Goal: Task Accomplishment & Management: Manage account settings

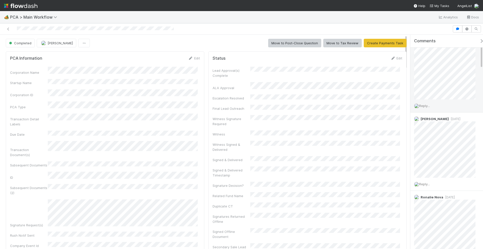
scroll to position [63, 0]
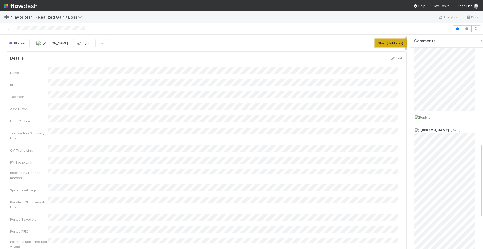
click at [388, 45] on button "Start (Unblocks)" at bounding box center [391, 43] width 32 height 9
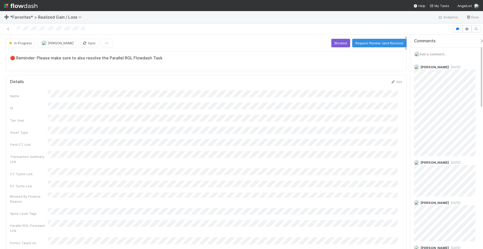
click at [431, 53] on span "Add a comment..." at bounding box center [432, 54] width 27 height 4
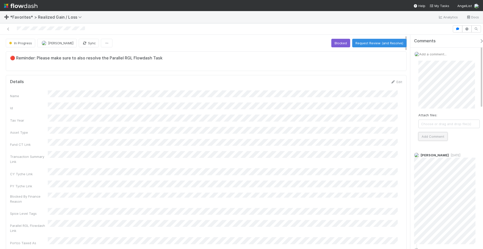
click at [439, 134] on button "Add Comment" at bounding box center [432, 136] width 29 height 9
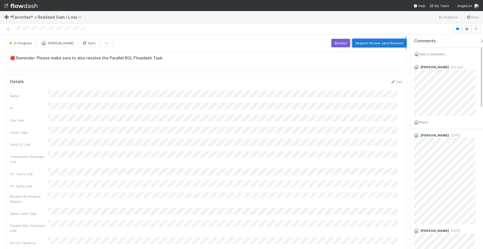
click at [367, 43] on button "Request Review (and Resolve)" at bounding box center [379, 43] width 54 height 9
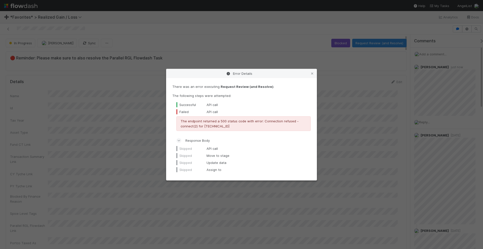
click at [313, 72] on icon at bounding box center [312, 73] width 5 height 3
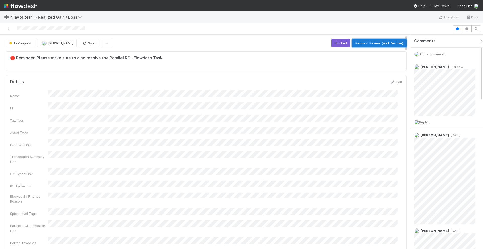
click at [372, 43] on button "Request Review (and Resolve)" at bounding box center [379, 43] width 54 height 9
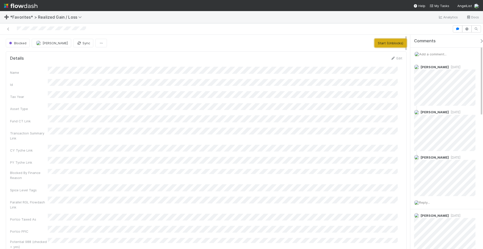
click at [391, 40] on button "Start (Unblocks)" at bounding box center [391, 43] width 32 height 9
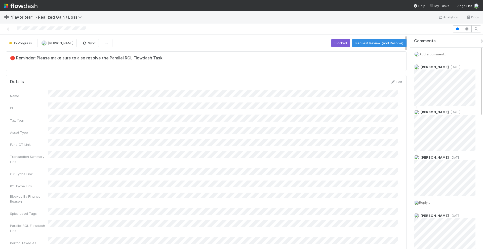
click at [430, 57] on div "Add a comment..." at bounding box center [448, 54] width 77 height 13
click at [430, 54] on span "Add a comment..." at bounding box center [432, 54] width 27 height 4
click at [418, 72] on div "Attach files: Choose or drag and drop file(s) Add Comment" at bounding box center [448, 101] width 69 height 88
click at [437, 134] on button "Add Comment" at bounding box center [432, 136] width 29 height 9
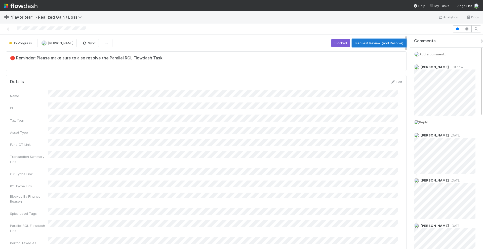
click at [375, 42] on button "Request Review (and Resolve)" at bounding box center [379, 43] width 54 height 9
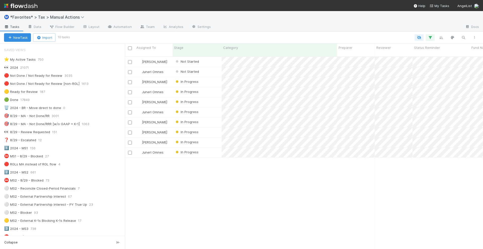
scroll to position [157, 0]
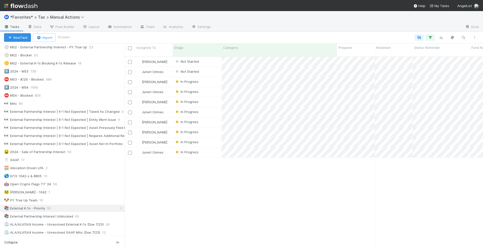
click at [269, 23] on div at bounding box center [338, 27] width 246 height 8
click at [320, 191] on div "Johnmel Matining Not Started 10/1/24, 9:30:48 AM 8/20/25, 8:04:13 AM 0 0 0 1 1 …" at bounding box center [304, 155] width 358 height 196
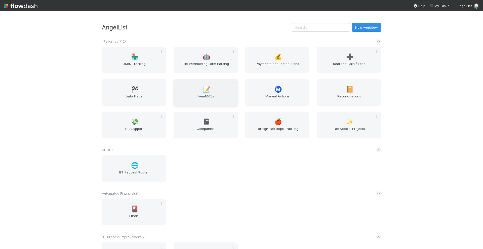
click at [189, 96] on span "Form1065s" at bounding box center [206, 99] width 60 height 10
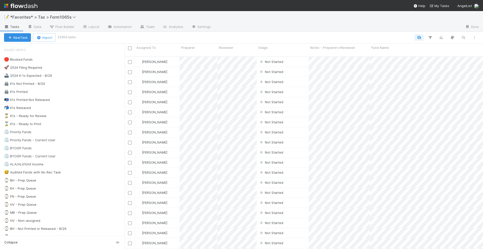
scroll to position [192, 354]
click at [86, 67] on div "🚀 2024 Filing Required 9198" at bounding box center [64, 67] width 121 height 6
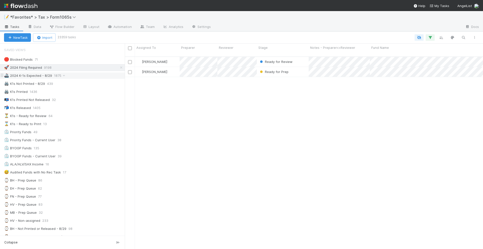
scroll to position [192, 354]
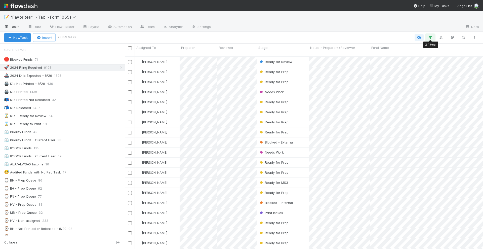
click at [431, 37] on icon "button" at bounding box center [430, 37] width 5 height 5
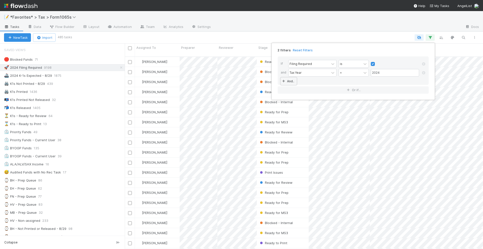
click at [285, 82] on icon at bounding box center [283, 81] width 5 height 3
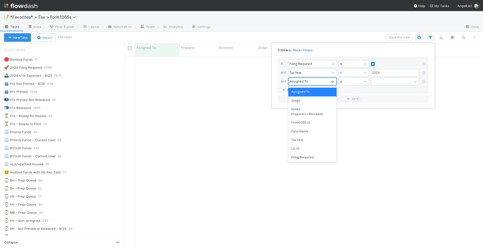
click at [298, 83] on div "Assigned To" at bounding box center [299, 81] width 18 height 5
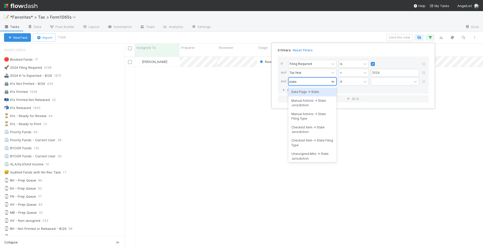
type input "state"
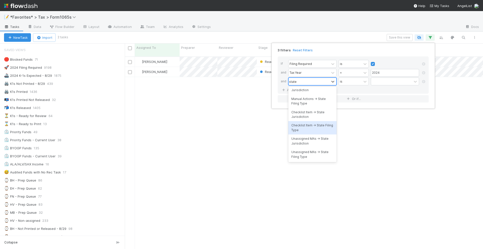
scroll to position [0, 0]
click at [316, 118] on div "Manual Actions -> State Filing Type" at bounding box center [312, 116] width 48 height 13
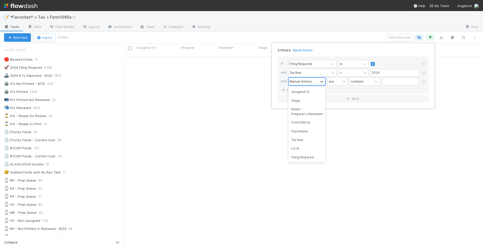
click at [318, 82] on div "Manual Actions -> State Filing Type" at bounding box center [304, 81] width 30 height 7
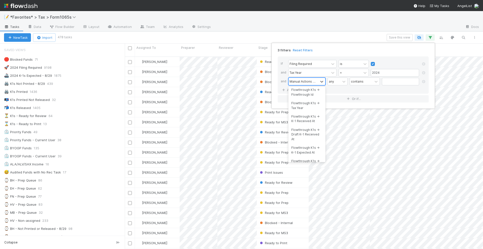
scroll to position [192, 354]
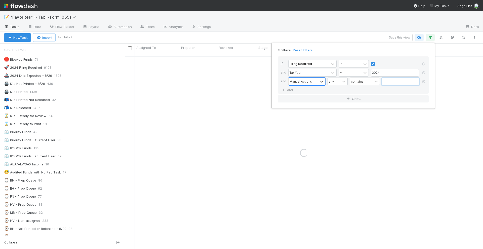
click at [396, 80] on input "text" at bounding box center [400, 82] width 37 height 8
type input "1042"
click at [316, 82] on div "Manual Actions -> State Jurisdiction" at bounding box center [304, 81] width 28 height 5
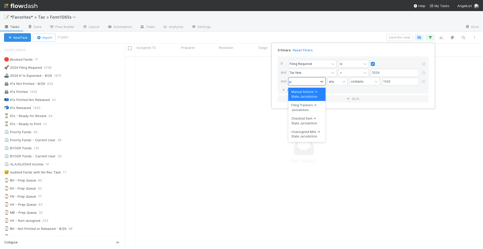
type input "jur"
click at [312, 108] on div "Filing Trackers -> Jurisdiction" at bounding box center [306, 107] width 37 height 13
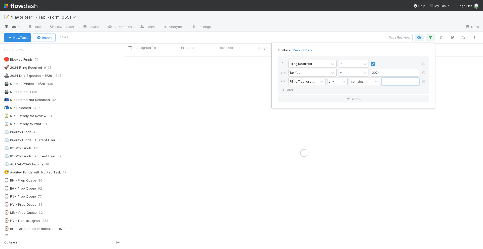
click at [397, 82] on input "text" at bounding box center [400, 82] width 37 height 8
type input "1042"
click at [345, 85] on div "any" at bounding box center [338, 81] width 20 height 8
click at [341, 91] on div "all" at bounding box center [338, 92] width 20 height 9
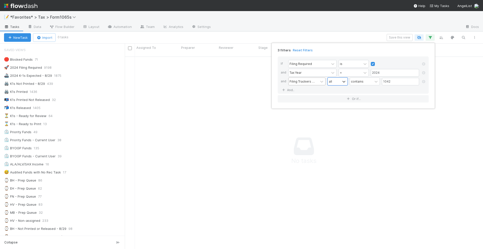
click at [309, 81] on div "Filing Trackers -> Jurisdiction" at bounding box center [304, 81] width 28 height 5
click at [341, 83] on div at bounding box center [344, 81] width 6 height 5
click at [341, 89] on div "all" at bounding box center [338, 92] width 20 height 9
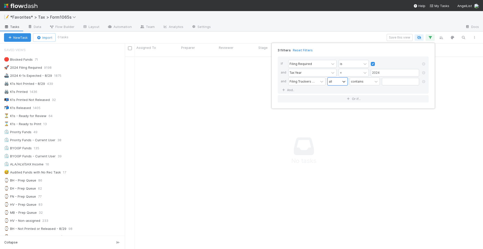
scroll to position [187, 349]
click at [362, 31] on div "3 filters Reset Filters If Filing Required is and Tax Year = 2024 and Filing Tr…" at bounding box center [241, 124] width 483 height 249
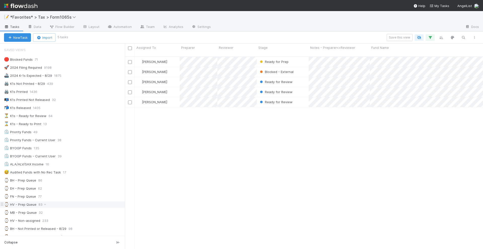
scroll to position [5, 5]
click at [431, 38] on icon "button" at bounding box center [430, 37] width 5 height 5
click at [388, 81] on input "text" at bounding box center [400, 82] width 37 height 8
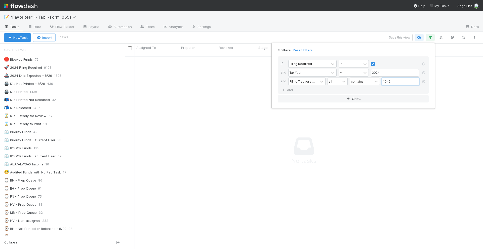
scroll to position [187, 349]
type input "1042"
click at [336, 80] on div "all" at bounding box center [334, 81] width 13 height 7
click at [335, 101] on div "any" at bounding box center [338, 100] width 20 height 9
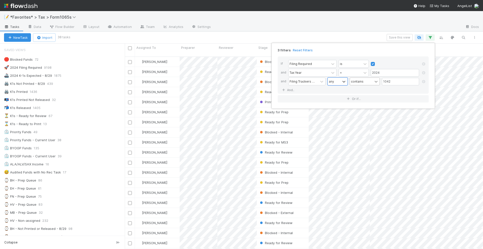
scroll to position [192, 354]
click at [376, 81] on icon at bounding box center [376, 82] width 3 height 2
click at [339, 83] on div "any" at bounding box center [334, 81] width 13 height 7
click at [338, 92] on div "all" at bounding box center [338, 92] width 20 height 9
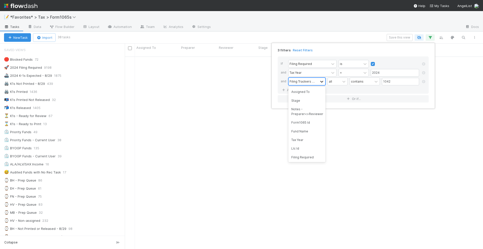
click at [320, 81] on icon at bounding box center [321, 81] width 5 height 5
click at [350, 53] on div "If Filing Required is and Tax Year = 2024 and option Assigned To focused, 1 of …" at bounding box center [353, 79] width 159 height 54
click at [320, 83] on icon at bounding box center [321, 81] width 5 height 5
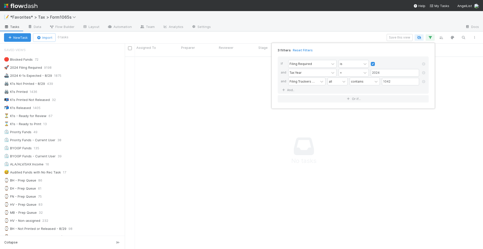
click at [342, 48] on div "3 filters Reset Filters" at bounding box center [353, 48] width 159 height 7
click at [334, 82] on div "all" at bounding box center [334, 81] width 13 height 7
click at [339, 103] on div "any" at bounding box center [338, 100] width 20 height 9
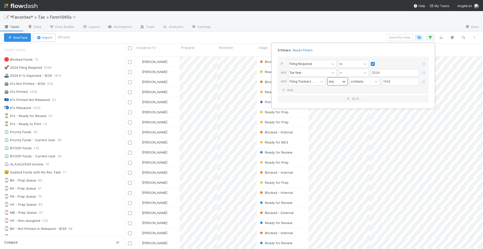
scroll to position [192, 354]
click at [356, 50] on div "3 filters Reset Filters" at bounding box center [353, 48] width 159 height 7
click at [319, 80] on icon at bounding box center [321, 81] width 5 height 5
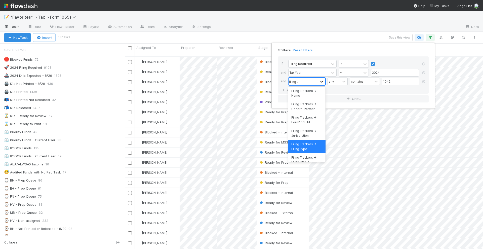
scroll to position [0, 0]
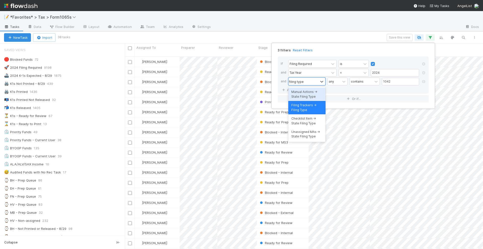
type input "filing type"
click at [346, 49] on div "3 filters Reset Filters" at bounding box center [353, 48] width 159 height 7
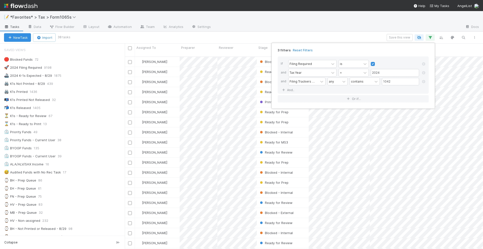
click at [342, 36] on div "3 filters Reset Filters If Filing Required is and Tax Year = 2024 and Filing Tr…" at bounding box center [241, 124] width 483 height 249
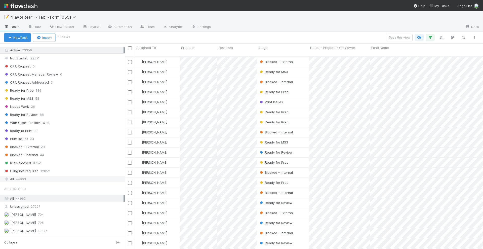
scroll to position [378, 0]
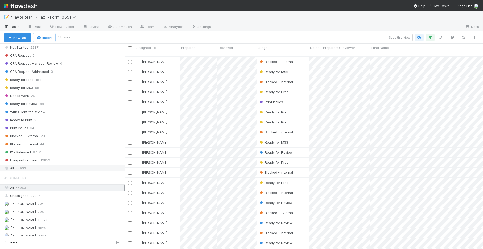
click at [67, 165] on div "All 44963" at bounding box center [64, 168] width 120 height 6
click at [435, 36] on button "button" at bounding box center [430, 37] width 9 height 7
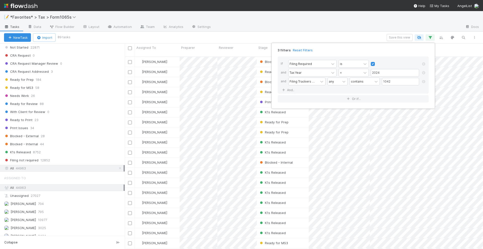
click at [364, 36] on div "3 filters Reset Filters If Filing Required is and Tax Year = 2024 and Filing Tr…" at bounding box center [241, 124] width 483 height 249
click at [478, 36] on button "button" at bounding box center [474, 37] width 9 height 7
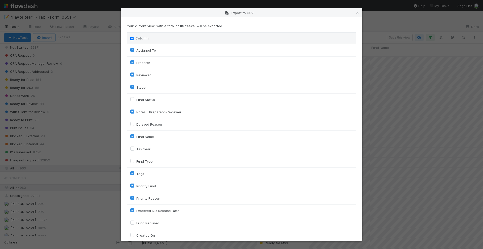
click at [132, 38] on input "Column" at bounding box center [131, 38] width 3 height 3
checkbox input "true"
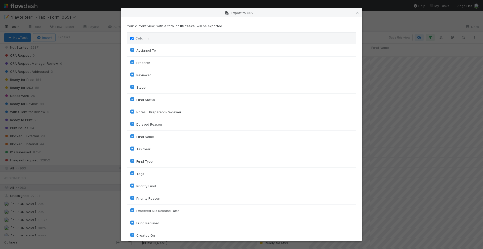
checkbox input "true"
checkbox On "true"
checkbox input "true"
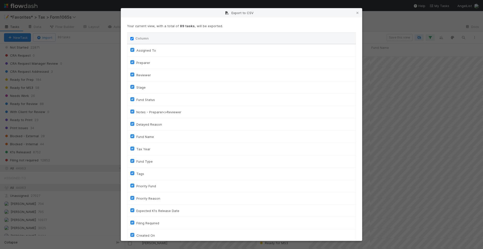
checkbox input "true"
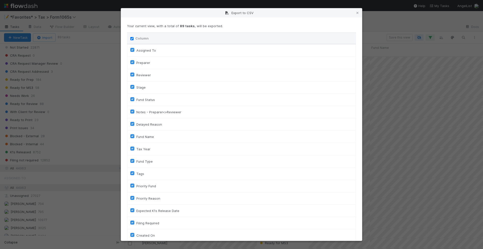
checkbox input "true"
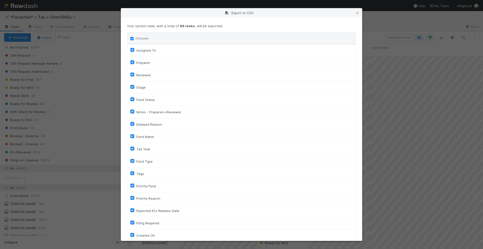
checkbox input "true"
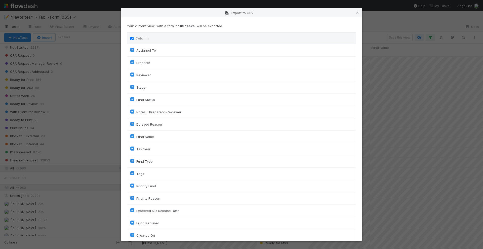
checkbox input "true"
click at [132, 38] on input "Column" at bounding box center [131, 38] width 3 height 3
checkbox input "false"
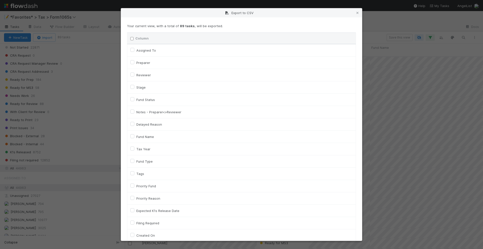
checkbox To "false"
checkbox input "false"
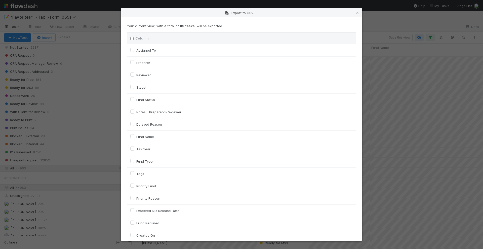
checkbox input "false"
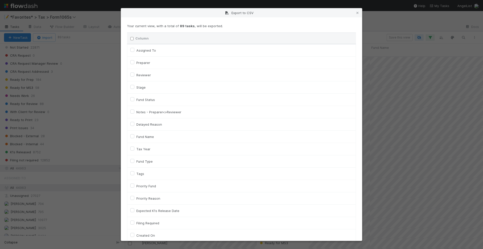
checkbox input "false"
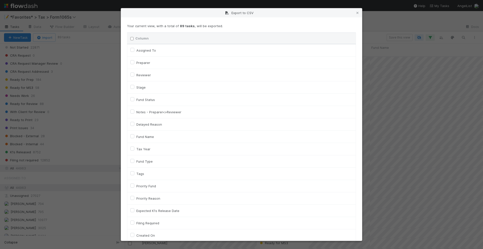
checkbox On "false"
checkbox input "false"
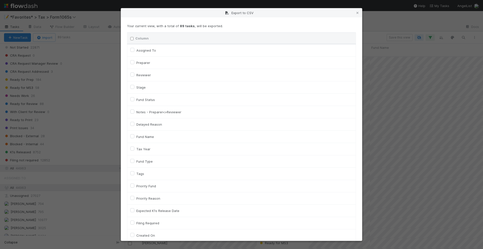
checkbox On "false"
checkbox input "false"
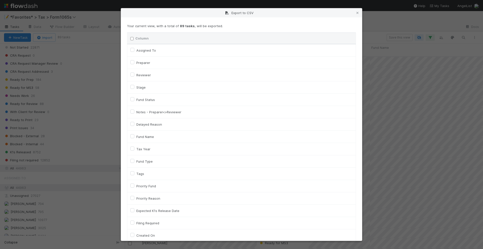
checkbox input "false"
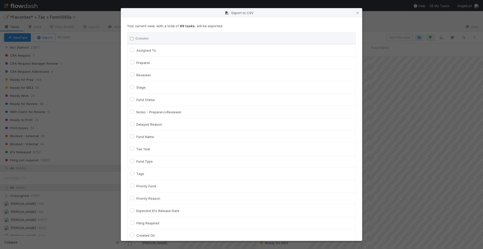
checkbox input "false"
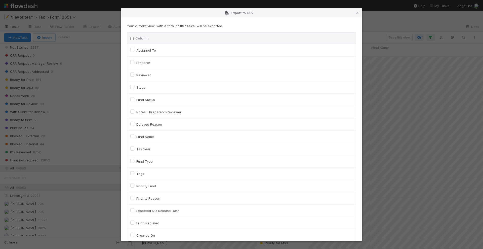
checkbox input "false"
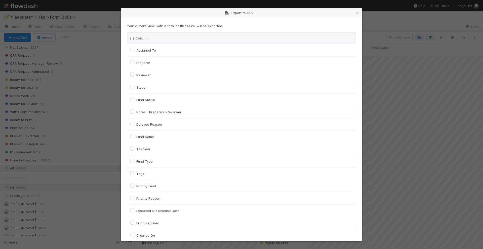
checkbox input "false"
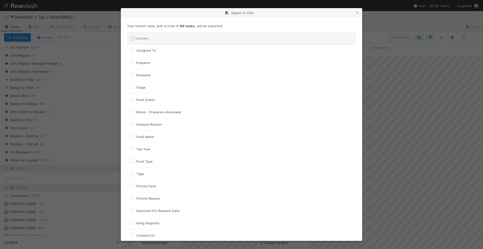
checkbox input "false"
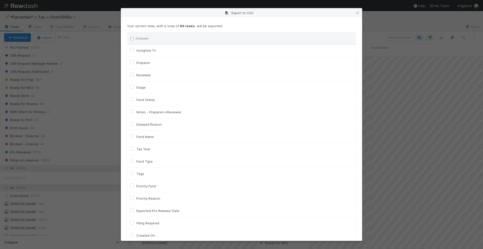
checkbox input "false"
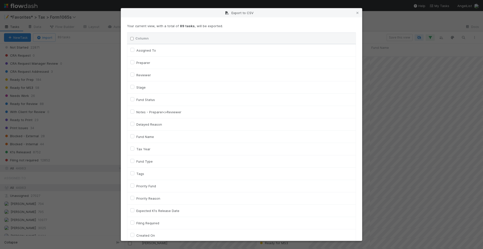
checkbox input "false"
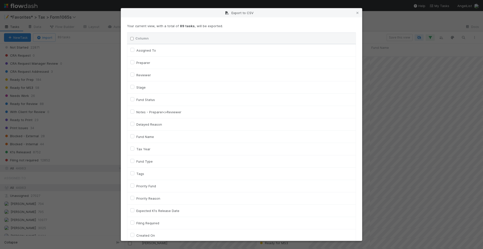
checkbox input "false"
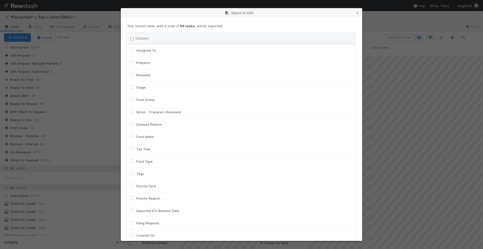
checkbox input "false"
checkbox URL "false"
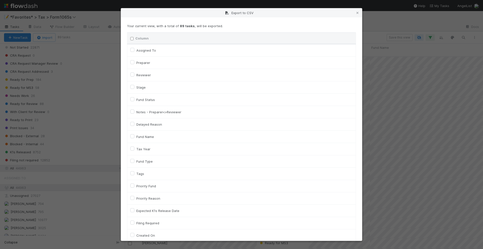
click at [136, 135] on label "Fund Name" at bounding box center [145, 137] width 18 height 6
click at [133, 135] on input "Fund Name" at bounding box center [132, 136] width 4 height 5
checkbox input "true"
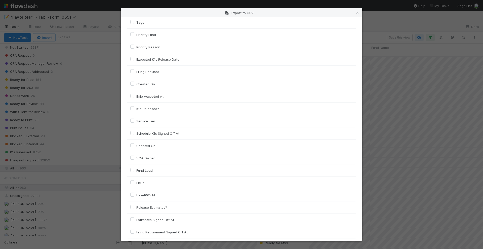
scroll to position [157, 0]
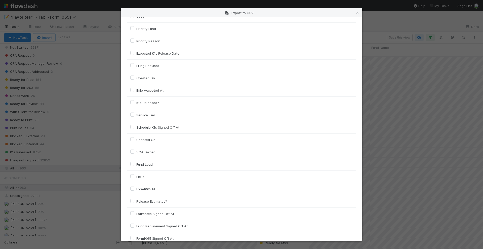
click at [136, 174] on label "Llc Id" at bounding box center [140, 177] width 8 height 6
click at [131, 174] on input "Llc Id" at bounding box center [132, 176] width 4 height 5
checkbox input "true"
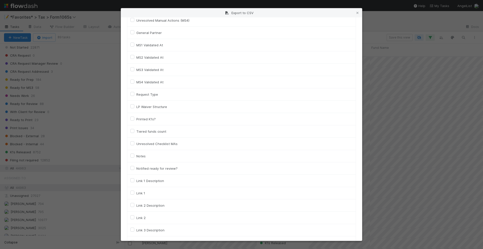
scroll to position [503, 0]
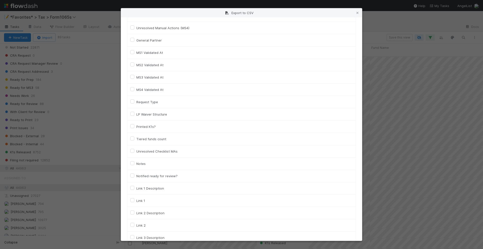
click at [382, 16] on div "Export to CSV Your current view, with a total of 89 tasks , will be exported. C…" at bounding box center [241, 124] width 483 height 249
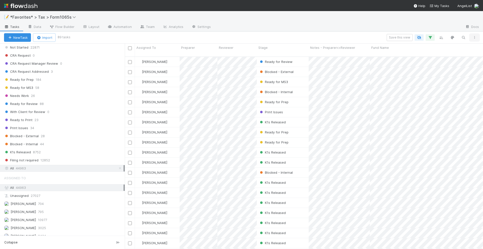
click at [472, 39] on button "button" at bounding box center [474, 37] width 9 height 7
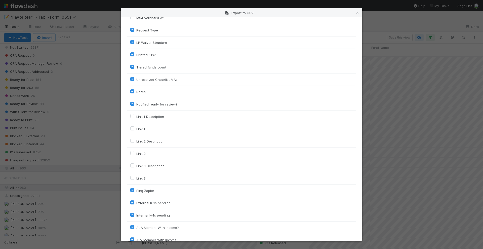
scroll to position [678, 0]
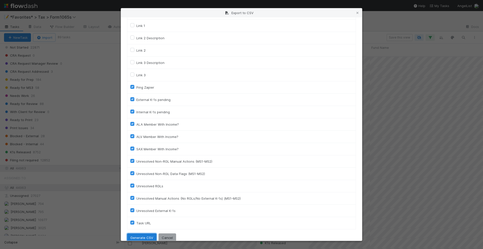
click at [147, 233] on button "Generate CSV" at bounding box center [141, 237] width 29 height 9
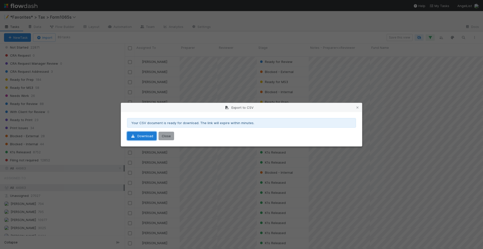
click at [144, 136] on link "Download" at bounding box center [141, 136] width 29 height 9
click at [169, 135] on button "Close" at bounding box center [167, 136] width 16 height 9
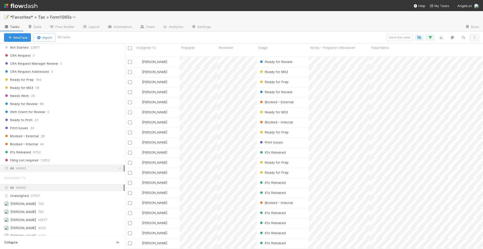
click at [476, 38] on icon "button" at bounding box center [474, 37] width 5 height 3
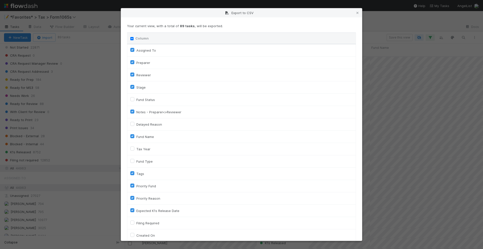
click at [130, 38] on input "Column" at bounding box center [131, 38] width 3 height 3
checkbox input "true"
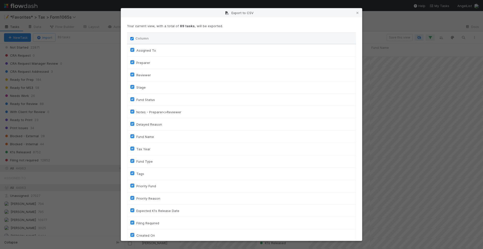
checkbox input "true"
checkbox On "true"
checkbox input "true"
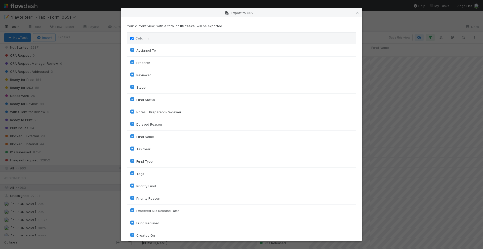
checkbox input "true"
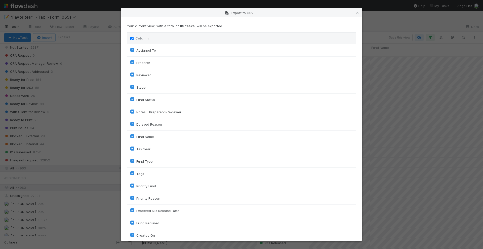
checkbox input "true"
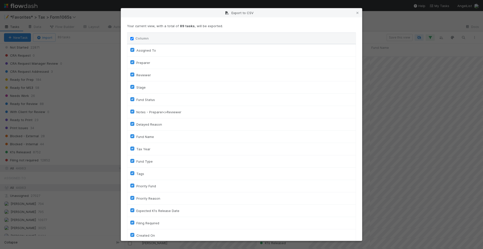
checkbox input "true"
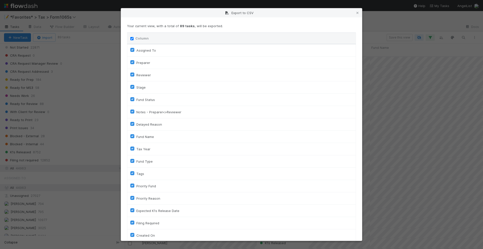
checkbox input "true"
click at [131, 39] on input "Column" at bounding box center [131, 38] width 3 height 3
checkbox input "false"
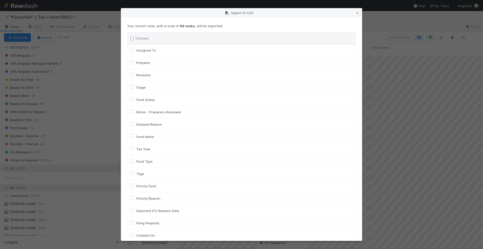
checkbox To "false"
checkbox input "false"
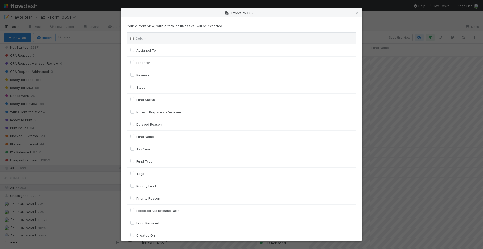
checkbox input "false"
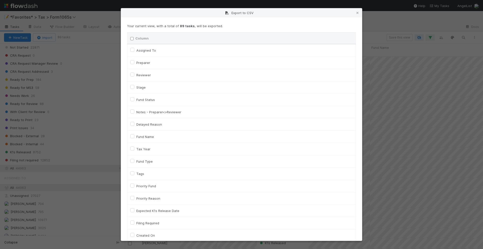
checkbox input "false"
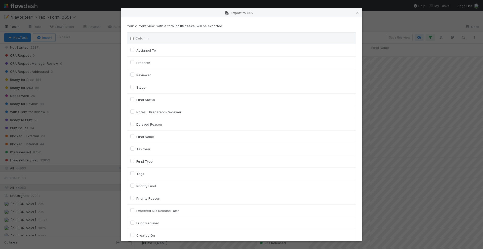
checkbox On "false"
checkbox input "false"
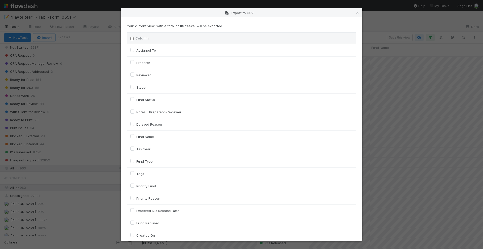
checkbox On "false"
checkbox input "false"
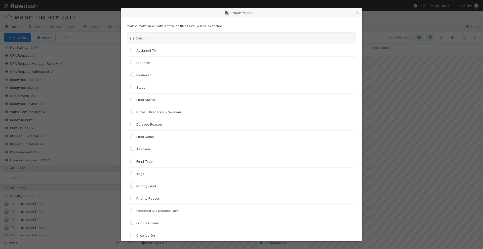
checkbox input "false"
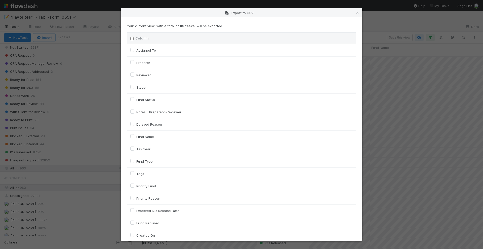
checkbox input "false"
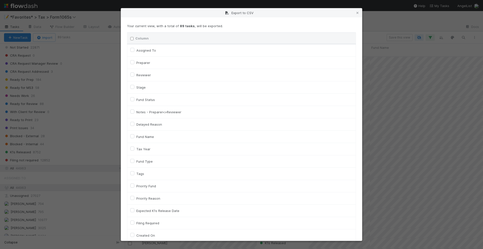
checkbox input "false"
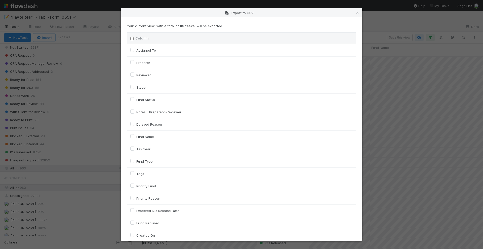
checkbox input "false"
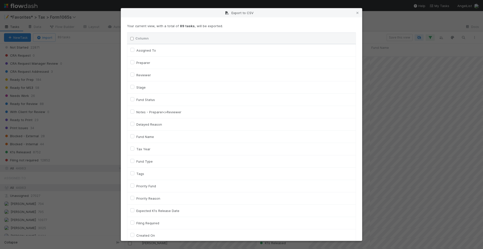
checkbox input "false"
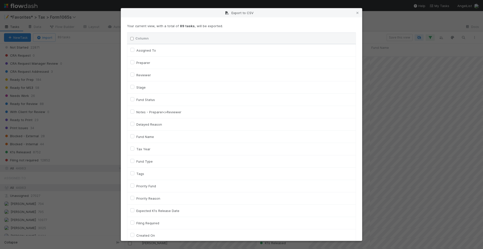
checkbox input "false"
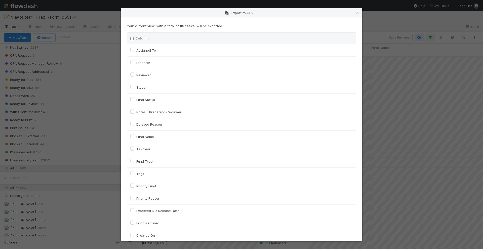
checkbox input "false"
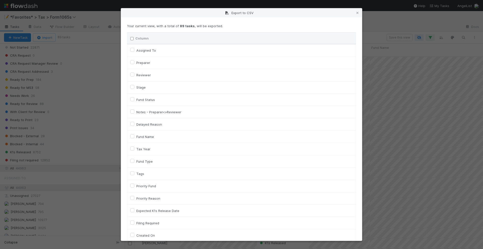
checkbox input "false"
click at [136, 134] on label "Fund Name" at bounding box center [145, 137] width 18 height 6
click at [133, 134] on input "Fund Name" at bounding box center [132, 136] width 4 height 5
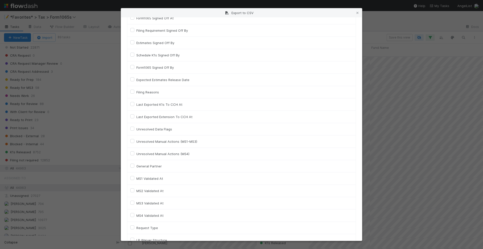
scroll to position [440, 0]
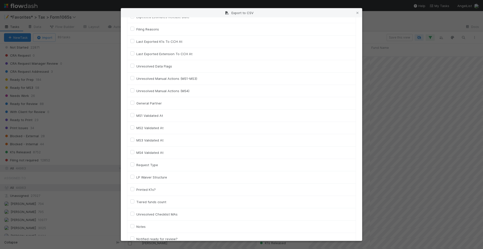
click at [136, 100] on label "General Partner" at bounding box center [148, 103] width 25 height 6
click at [132, 100] on input "General Partner" at bounding box center [132, 102] width 4 height 5
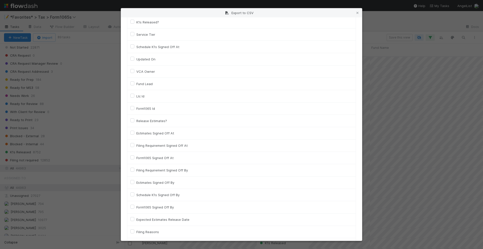
scroll to position [206, 0]
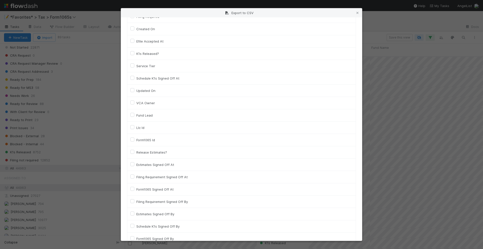
click at [136, 125] on label "Llc Id" at bounding box center [140, 128] width 8 height 6
click at [132, 125] on input "Llc Id" at bounding box center [132, 127] width 4 height 5
click at [136, 137] on label "Form1065 Id" at bounding box center [145, 140] width 19 height 6
click at [132, 137] on input "Form1065 Id" at bounding box center [132, 139] width 4 height 5
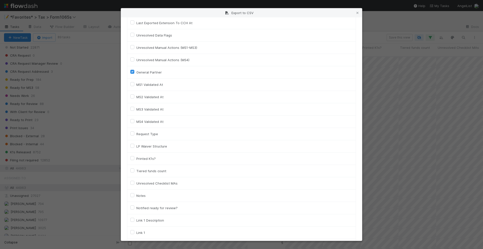
scroll to position [31, 0]
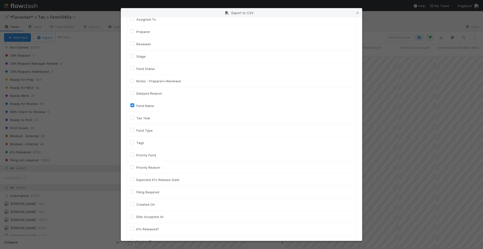
click at [386, 45] on div "Export to CSV Your current view, with a total of 89 tasks , will be exported. C…" at bounding box center [241, 124] width 483 height 249
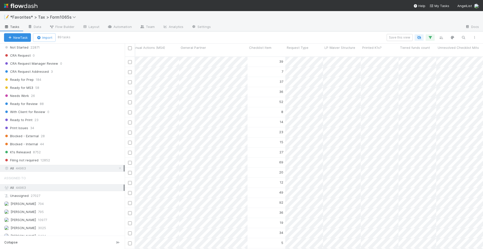
click at [30, 3] on img at bounding box center [20, 6] width 33 height 9
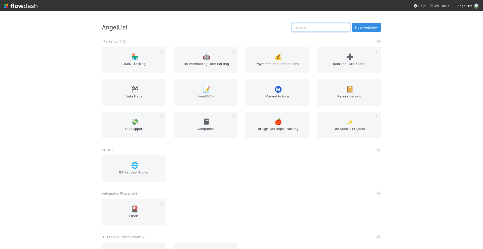
click at [332, 29] on input "text" at bounding box center [321, 27] width 58 height 9
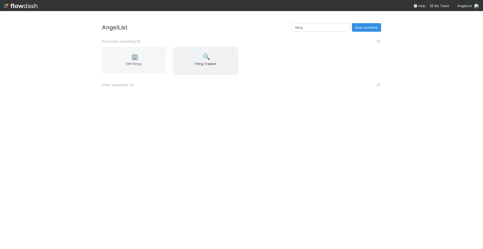
click at [208, 59] on span "🔍" at bounding box center [207, 57] width 8 height 7
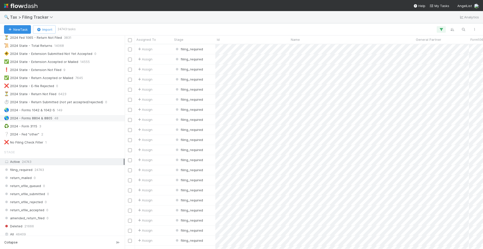
scroll to position [118, 0]
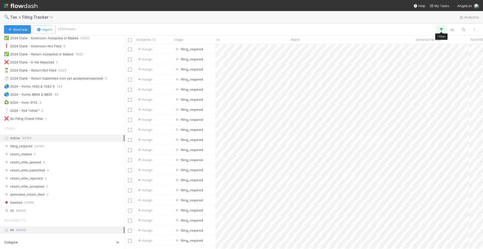
click at [442, 30] on icon "button" at bounding box center [441, 29] width 5 height 5
click at [300, 64] on link "And.." at bounding box center [300, 64] width 16 height 7
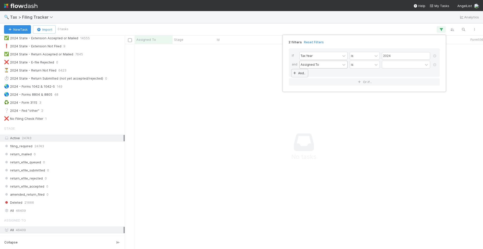
scroll to position [195, 349]
click at [318, 65] on div "Assigned To" at bounding box center [310, 64] width 18 height 5
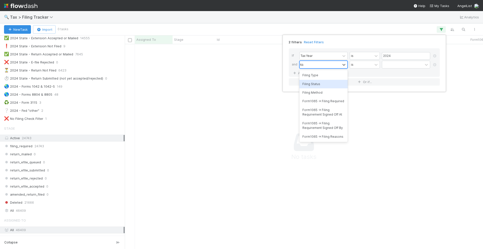
click at [320, 85] on div "Filing Status" at bounding box center [323, 84] width 48 height 9
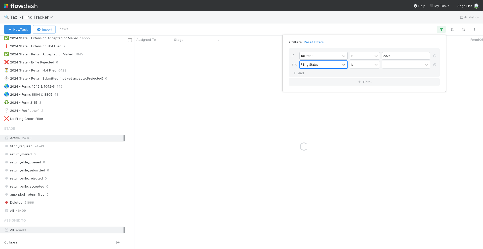
click at [333, 64] on div "Filing Status" at bounding box center [320, 64] width 41 height 7
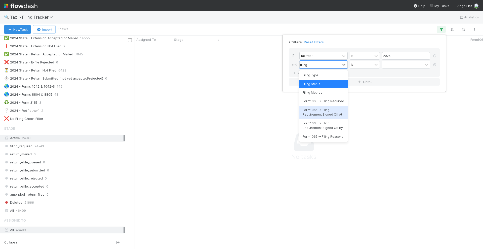
scroll to position [0, 0]
click at [322, 75] on div "Filing Type" at bounding box center [323, 75] width 48 height 9
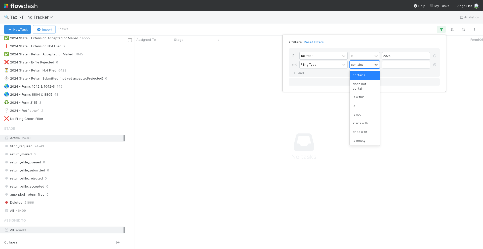
click at [377, 65] on icon at bounding box center [376, 64] width 5 height 5
click at [366, 103] on div "is" at bounding box center [365, 106] width 30 height 9
click at [389, 67] on input "text" at bounding box center [406, 65] width 48 height 8
drag, startPoint x: 434, startPoint y: 63, endPoint x: 429, endPoint y: 64, distance: 5.1
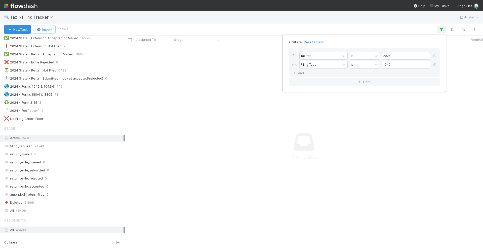
click at [434, 63] on icon at bounding box center [434, 64] width 5 height 3
click at [301, 63] on link "And.." at bounding box center [300, 64] width 16 height 7
click at [312, 66] on div "Assigned To" at bounding box center [310, 64] width 18 height 5
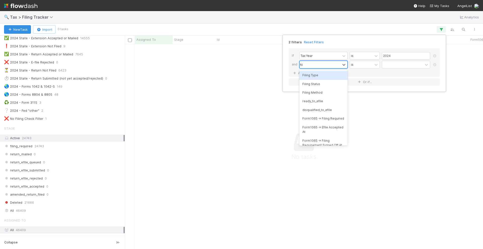
scroll to position [195, 349]
click at [313, 75] on div "Filing Type" at bounding box center [323, 75] width 48 height 9
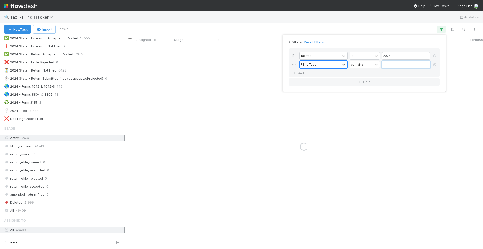
click at [403, 64] on input "text" at bounding box center [406, 65] width 48 height 8
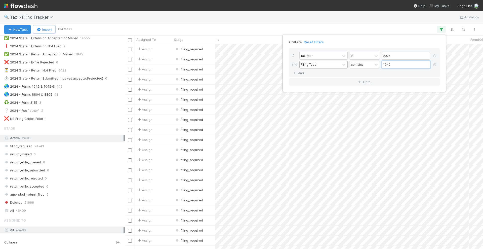
scroll to position [200, 354]
click at [267, 31] on div "2 filters Reset Filters If Tax Year is 2024 and Filing Type contains 1042 And..…" at bounding box center [241, 124] width 483 height 249
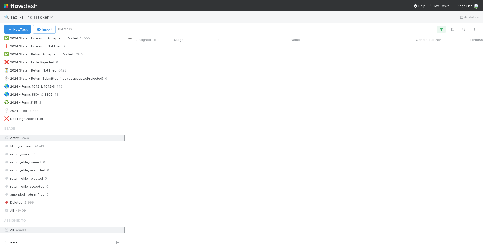
scroll to position [0, 0]
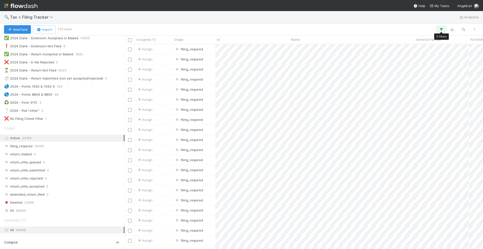
click at [438, 30] on button "button" at bounding box center [441, 29] width 9 height 7
click at [312, 27] on div "2 filters Reset Filters If Tax Year is 2024 and Filing Type contains 1042 And..…" at bounding box center [241, 124] width 483 height 249
click at [477, 27] on button "button" at bounding box center [474, 29] width 9 height 7
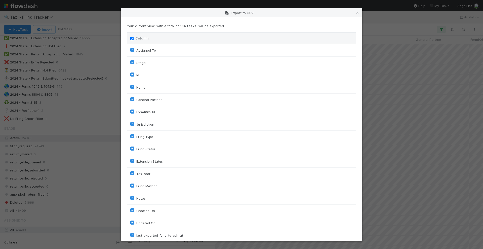
click at [136, 49] on label "Assigned To" at bounding box center [146, 50] width 20 height 6
click at [131, 49] on To "Assigned To" at bounding box center [132, 49] width 4 height 5
click at [136, 62] on label "Stage" at bounding box center [140, 63] width 9 height 6
click at [132, 62] on input "Stage" at bounding box center [132, 62] width 4 height 5
click at [136, 73] on label "Id" at bounding box center [137, 75] width 3 height 6
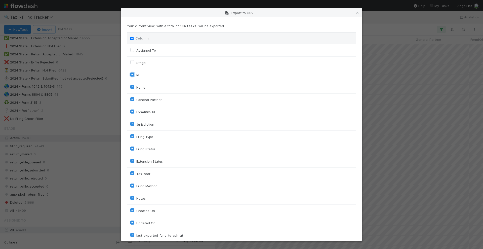
click at [133, 73] on input "Id" at bounding box center [132, 74] width 4 height 5
click at [136, 75] on label "Id" at bounding box center [137, 75] width 3 height 6
click at [132, 75] on input "Id" at bounding box center [132, 74] width 4 height 5
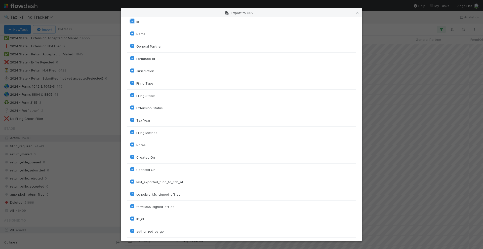
scroll to position [115, 0]
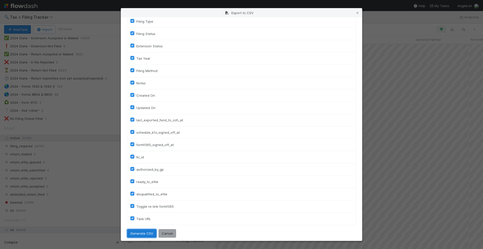
click at [136, 231] on button "Generate CSV" at bounding box center [141, 233] width 29 height 9
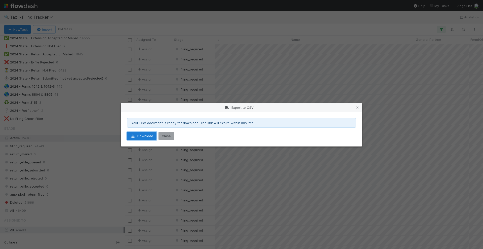
click at [150, 135] on link "Download" at bounding box center [141, 136] width 29 height 9
click at [163, 136] on button "Close" at bounding box center [167, 136] width 16 height 9
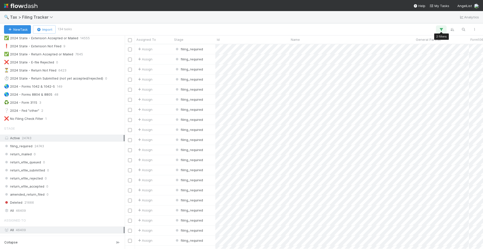
click at [441, 29] on icon "button" at bounding box center [441, 29] width 5 height 5
click at [314, 30] on div "2 filters Reset Filters If Tax Year is 2024 and Filing Type contains 1042 And..…" at bounding box center [241, 124] width 483 height 249
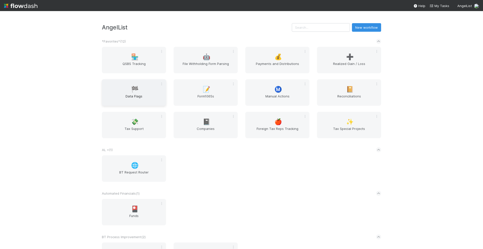
click at [122, 98] on span "Data Flags" at bounding box center [134, 99] width 60 height 10
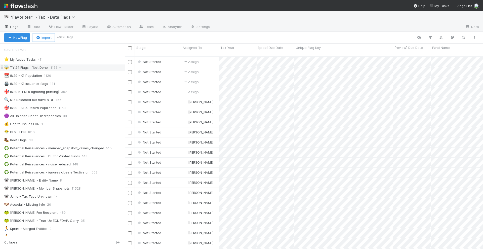
click at [77, 68] on div "🤯 TY'24 Flags - 'Not Done' 1153" at bounding box center [64, 67] width 121 height 6
click at [433, 38] on button "button" at bounding box center [430, 37] width 9 height 7
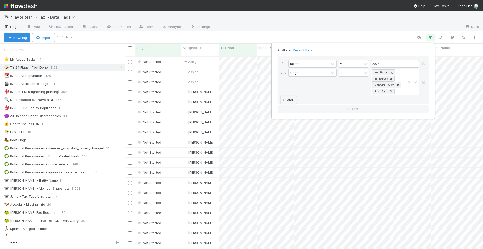
click at [289, 98] on link "And.." at bounding box center [289, 99] width 16 height 7
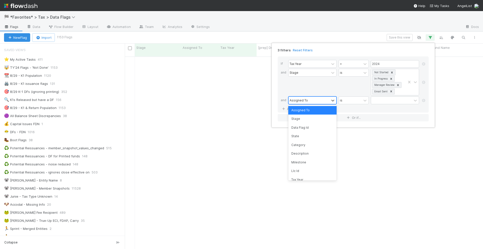
click at [303, 98] on div "Assigned To" at bounding box center [299, 100] width 18 height 5
type input "de"
click at [308, 110] on div "Description" at bounding box center [312, 110] width 48 height 9
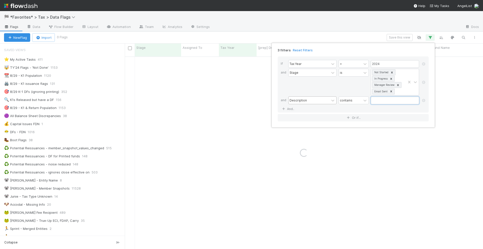
click at [378, 99] on input "text" at bounding box center [395, 101] width 48 height 8
click at [328, 99] on div "Description" at bounding box center [309, 100] width 41 height 7
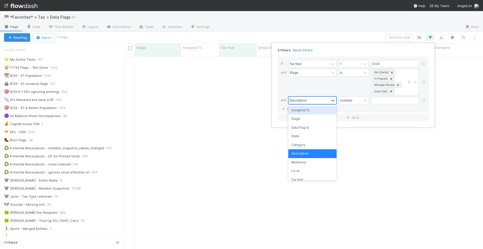
scroll to position [187, 349]
type input "uniq"
click at [325, 110] on div "Unique Flag Key" at bounding box center [312, 110] width 48 height 9
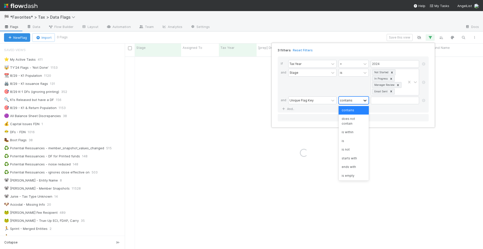
click at [363, 100] on icon at bounding box center [365, 100] width 5 height 5
click at [344, 139] on div "is" at bounding box center [354, 141] width 30 height 9
click at [384, 100] on input "text" at bounding box center [395, 101] width 48 height 8
type input "fda"
click at [368, 35] on div "3 filters Reset Filters If Tax Year = 2024 and Stage is Not Started In Progress…" at bounding box center [241, 124] width 483 height 249
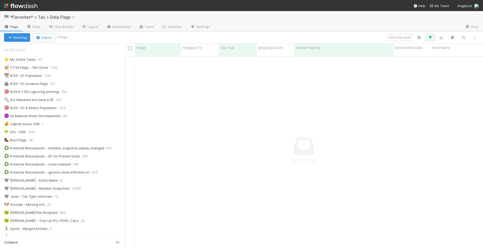
click at [431, 35] on button "button" at bounding box center [430, 37] width 9 height 7
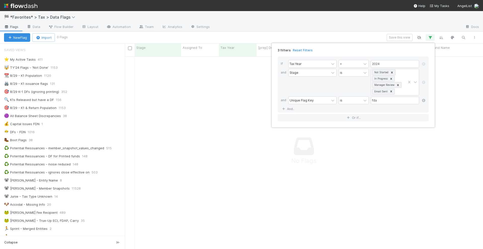
click at [424, 99] on icon at bounding box center [423, 100] width 5 height 3
click at [292, 100] on link "And.." at bounding box center [289, 99] width 16 height 7
click at [309, 101] on div "Assigned To" at bounding box center [309, 100] width 41 height 7
type input "unique"
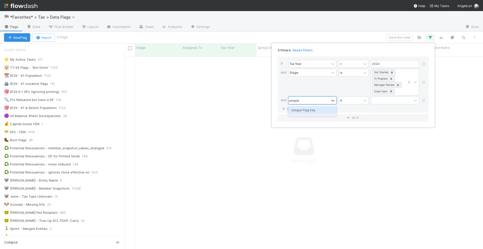
click at [313, 110] on div "Unique Flag Key" at bounding box center [312, 110] width 48 height 9
click at [382, 101] on input "text" at bounding box center [395, 101] width 48 height 8
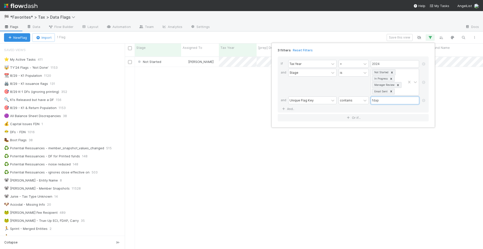
scroll to position [192, 354]
type input "fdap"
click at [362, 39] on div "3 filters Reset Filters If Tax Year = 2024 and Stage is Not Started In Progress…" at bounding box center [241, 124] width 483 height 249
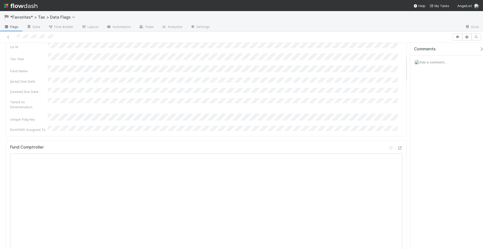
scroll to position [189, 0]
click at [397, 200] on icon at bounding box center [399, 201] width 5 height 3
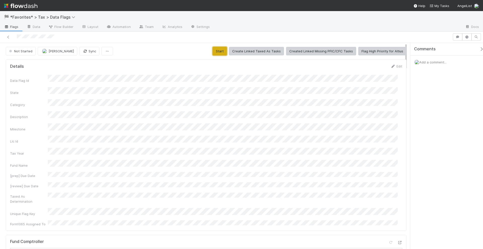
click at [222, 49] on button "Start" at bounding box center [220, 51] width 14 height 9
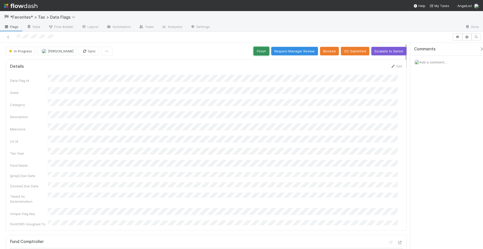
click at [260, 51] on button "Finish" at bounding box center [262, 51] width 16 height 9
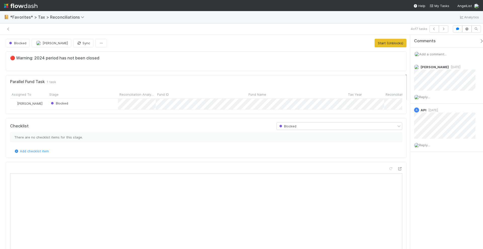
scroll to position [98, 183]
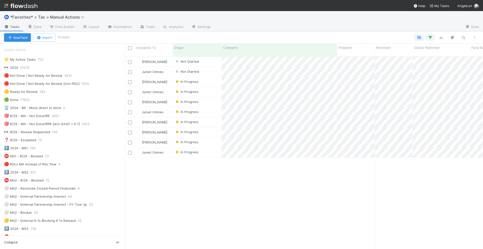
scroll to position [157, 0]
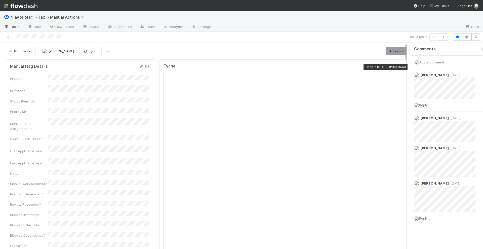
click at [397, 66] on icon at bounding box center [399, 67] width 5 height 3
click at [8, 37] on icon at bounding box center [8, 36] width 5 height 3
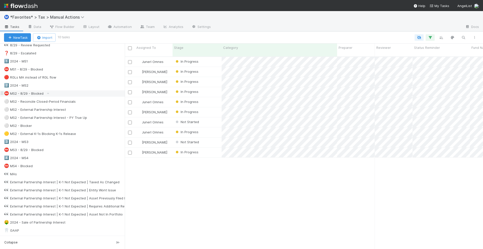
scroll to position [94, 0]
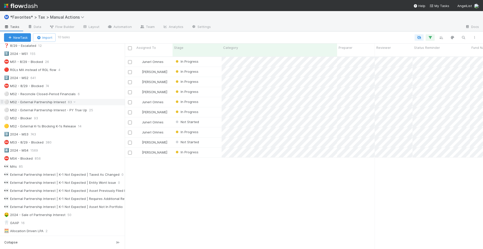
click at [95, 100] on div "⚪ MS2 - External Partnership Interest 63" at bounding box center [64, 102] width 121 height 6
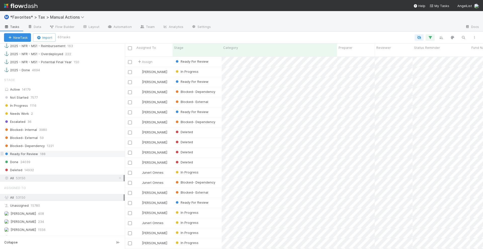
scroll to position [192, 354]
click at [58, 151] on div "Ready For Review 188" at bounding box center [64, 154] width 121 height 6
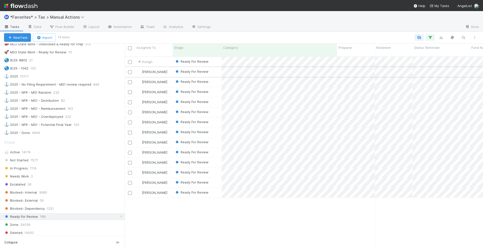
scroll to position [377, 0]
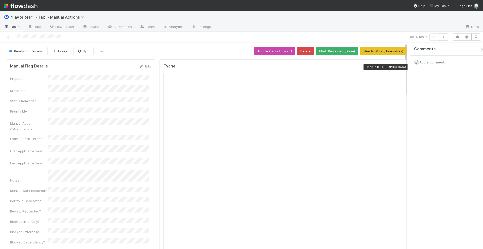
click at [397, 67] on icon at bounding box center [399, 67] width 5 height 3
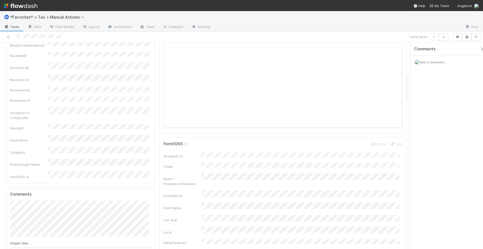
scroll to position [220, 0]
click at [444, 38] on icon "button" at bounding box center [443, 36] width 5 height 3
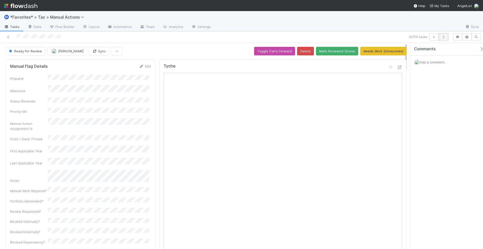
click at [445, 36] on icon "button" at bounding box center [443, 36] width 5 height 3
click at [397, 66] on icon at bounding box center [399, 67] width 5 height 3
click at [445, 35] on icon "button" at bounding box center [443, 36] width 5 height 3
click at [397, 66] on icon at bounding box center [399, 67] width 5 height 3
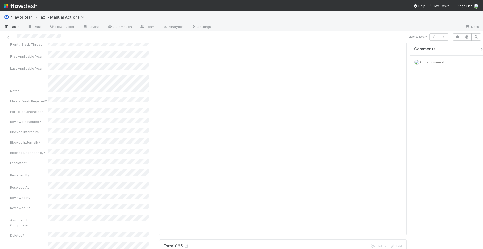
scroll to position [157, 0]
click at [443, 38] on icon "button" at bounding box center [443, 36] width 5 height 3
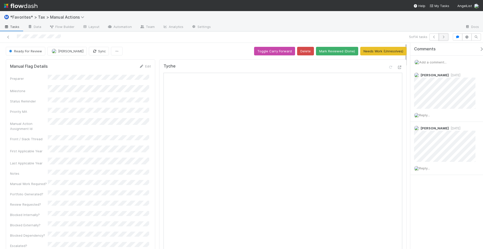
click at [444, 36] on icon "button" at bounding box center [443, 36] width 5 height 3
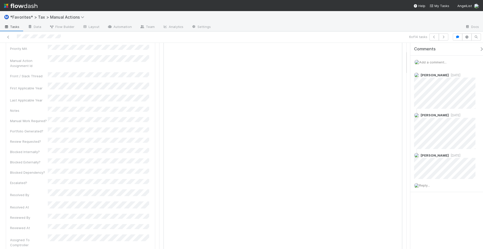
scroll to position [94, 0]
click at [446, 37] on icon "button" at bounding box center [443, 36] width 5 height 3
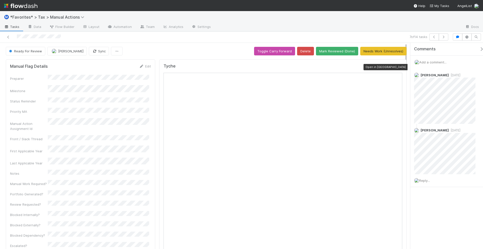
click at [397, 67] on icon at bounding box center [399, 67] width 5 height 3
click at [445, 40] on button "button" at bounding box center [444, 36] width 10 height 7
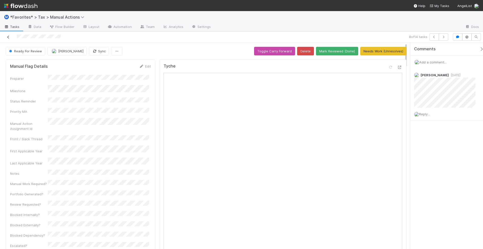
click at [9, 36] on icon at bounding box center [8, 36] width 5 height 3
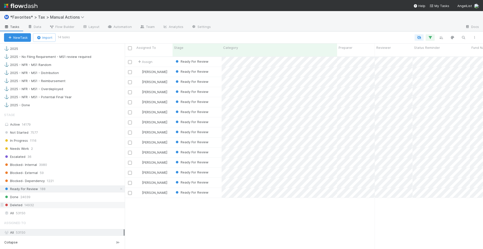
scroll to position [440, 0]
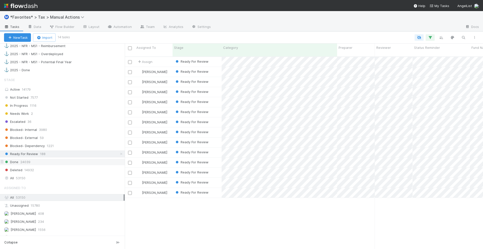
click at [57, 159] on div "Done 24039" at bounding box center [64, 162] width 121 height 6
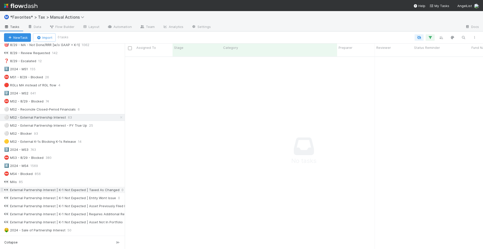
scroll to position [126, 0]
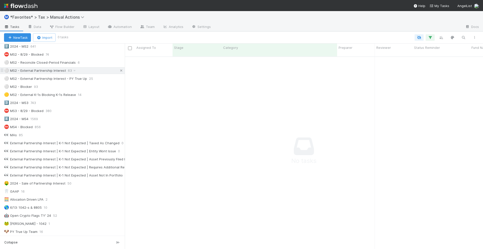
click at [119, 69] on icon at bounding box center [121, 70] width 5 height 3
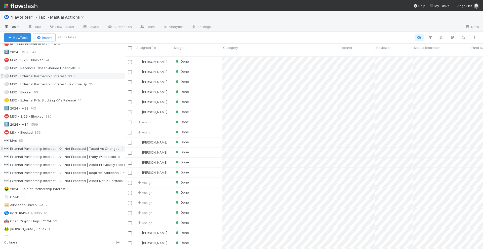
scroll to position [94, 0]
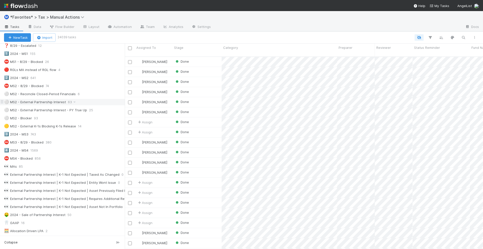
click at [45, 99] on div "⚪ MS2 - External Partnership Interest" at bounding box center [35, 102] width 62 height 6
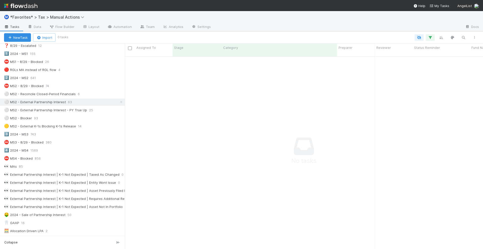
scroll to position [187, 349]
click at [431, 37] on icon "button" at bounding box center [430, 37] width 5 height 5
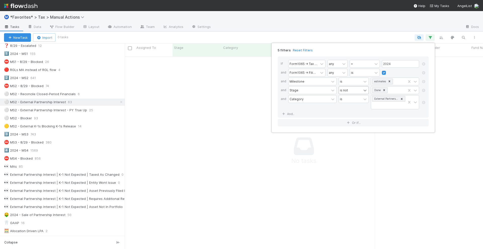
click at [362, 90] on div at bounding box center [365, 90] width 6 height 5
click at [355, 99] on div "is" at bounding box center [354, 100] width 30 height 9
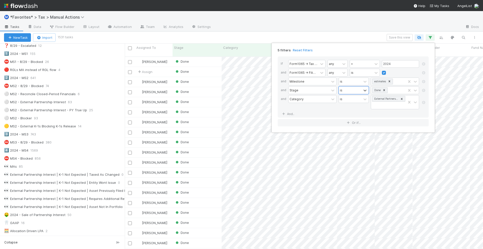
scroll to position [192, 354]
click at [351, 35] on div "5 filters Reset Filters If Form1065 -> Tax Year any = 2024 and Form1065 -> Fili…" at bounding box center [241, 124] width 483 height 249
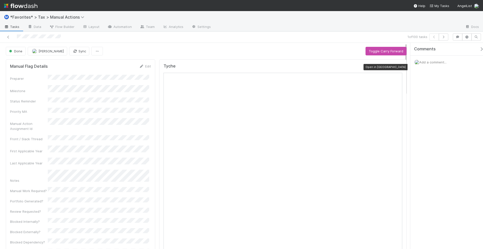
click at [397, 66] on icon at bounding box center [399, 67] width 5 height 3
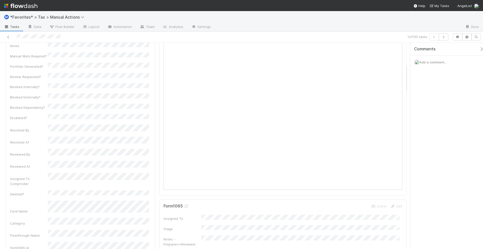
scroll to position [157, 0]
click at [445, 37] on icon "button" at bounding box center [443, 36] width 5 height 3
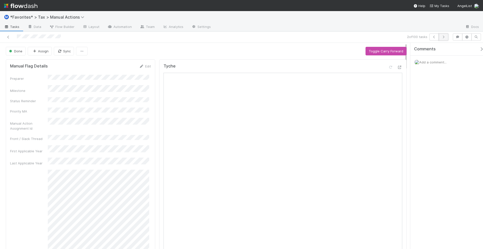
click at [444, 38] on button "button" at bounding box center [444, 36] width 10 height 7
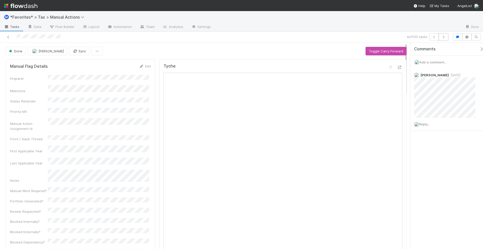
click at [444, 38] on button "button" at bounding box center [444, 36] width 10 height 7
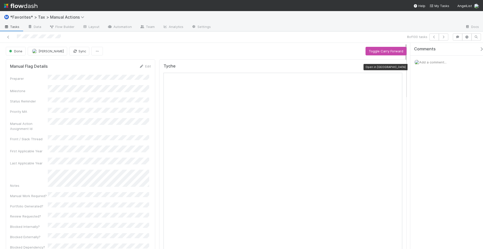
click at [397, 67] on icon at bounding box center [399, 67] width 5 height 3
click at [446, 36] on icon "button" at bounding box center [443, 36] width 5 height 3
click at [444, 35] on button "button" at bounding box center [444, 36] width 10 height 7
click at [445, 38] on button "button" at bounding box center [444, 36] width 10 height 7
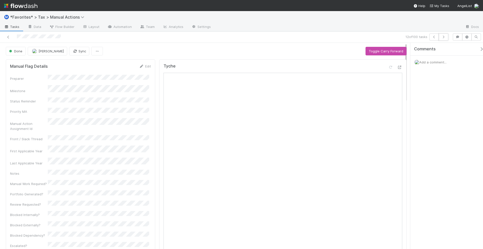
click at [445, 38] on button "button" at bounding box center [444, 36] width 10 height 7
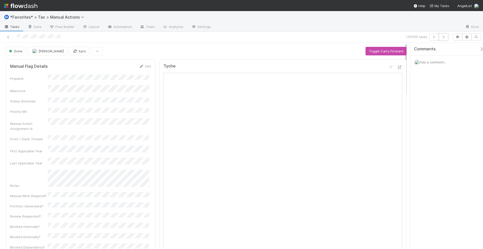
click at [445, 38] on button "button" at bounding box center [444, 36] width 10 height 7
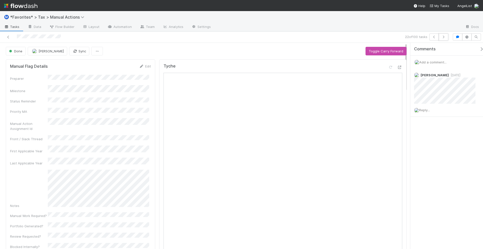
click at [445, 38] on button "button" at bounding box center [444, 36] width 10 height 7
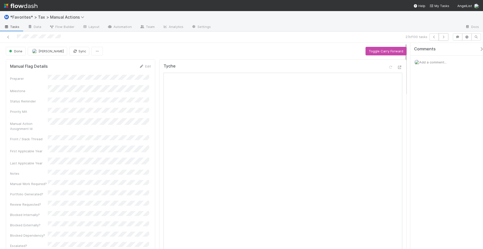
click at [445, 38] on button "button" at bounding box center [444, 36] width 10 height 7
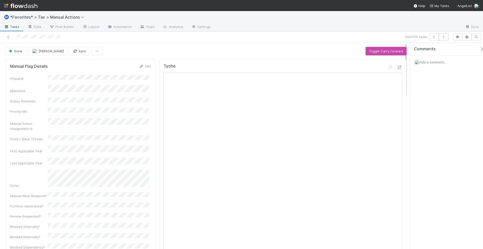
click at [445, 38] on button "button" at bounding box center [444, 36] width 10 height 7
click at [445, 36] on icon "button" at bounding box center [443, 36] width 5 height 3
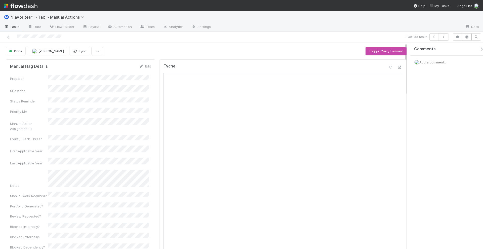
click at [445, 36] on icon "button" at bounding box center [443, 36] width 5 height 3
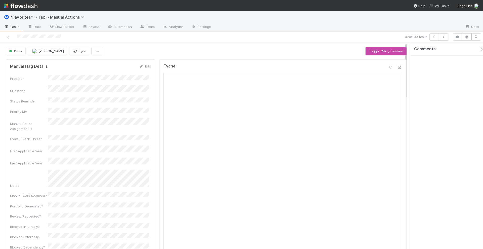
click at [445, 36] on icon "button" at bounding box center [443, 36] width 5 height 3
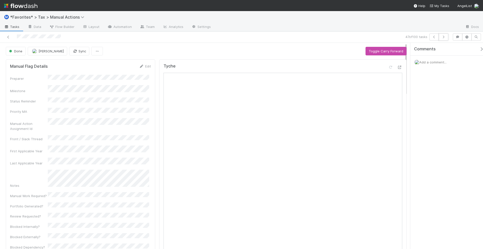
click at [445, 36] on icon "button" at bounding box center [443, 36] width 5 height 3
click at [10, 37] on icon at bounding box center [8, 36] width 5 height 3
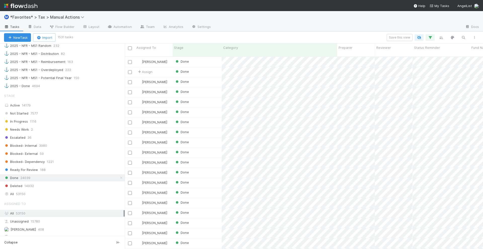
scroll to position [440, 0]
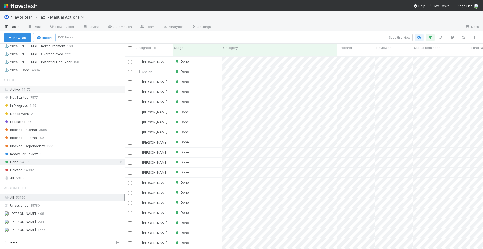
click at [67, 86] on div "Active 14179" at bounding box center [64, 89] width 120 height 6
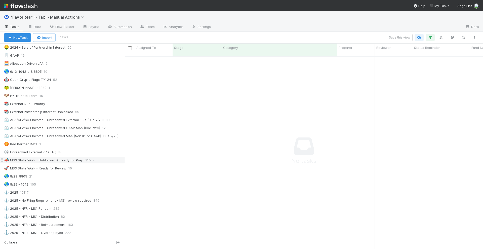
scroll to position [252, 0]
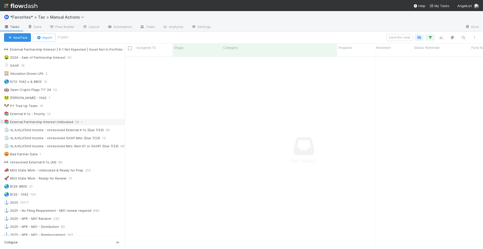
click at [36, 119] on div "📚 External Partnership Interest Unblocked" at bounding box center [38, 122] width 69 height 6
click at [433, 38] on button "button" at bounding box center [430, 37] width 9 height 7
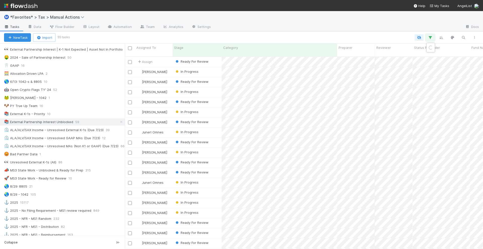
scroll to position [192, 354]
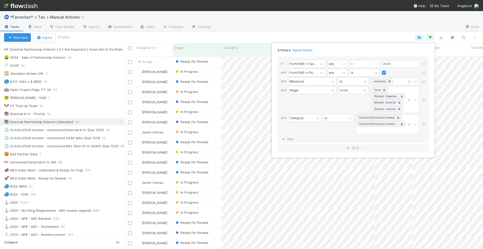
click at [342, 36] on div "5 filters Reset Filters If Form1065 -> Tax Year any = 2024 and Form1065 -> Fili…" at bounding box center [241, 124] width 483 height 249
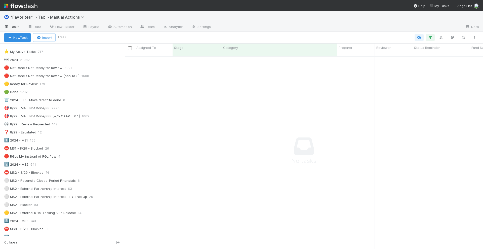
scroll to position [0, 0]
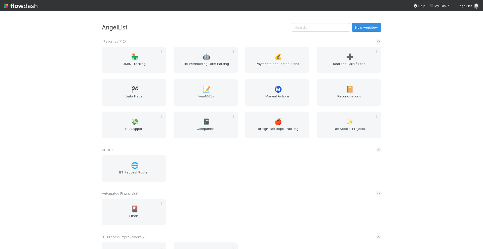
click at [424, 103] on div "AngelList New workflow *Favorites* ( 12 ) 🏪 QSBS Tracking 🤖 File Withholding Fo…" at bounding box center [241, 130] width 483 height 238
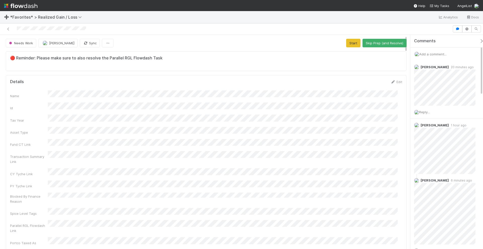
scroll to position [63, 0]
